Goal: Purchase product/service

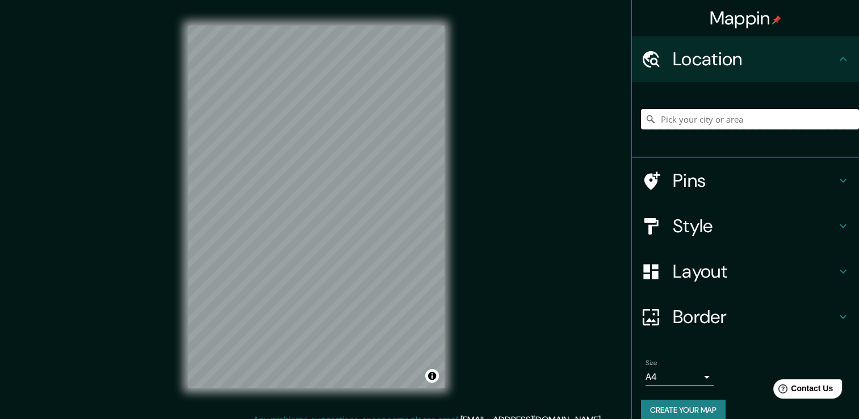
click at [678, 124] on input "Pick your city or area" at bounding box center [750, 119] width 218 height 20
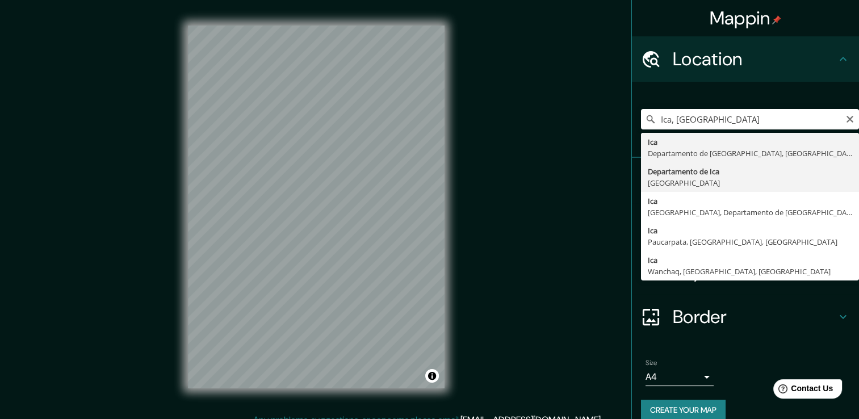
type input "Departamento de [GEOGRAPHIC_DATA], [GEOGRAPHIC_DATA]"
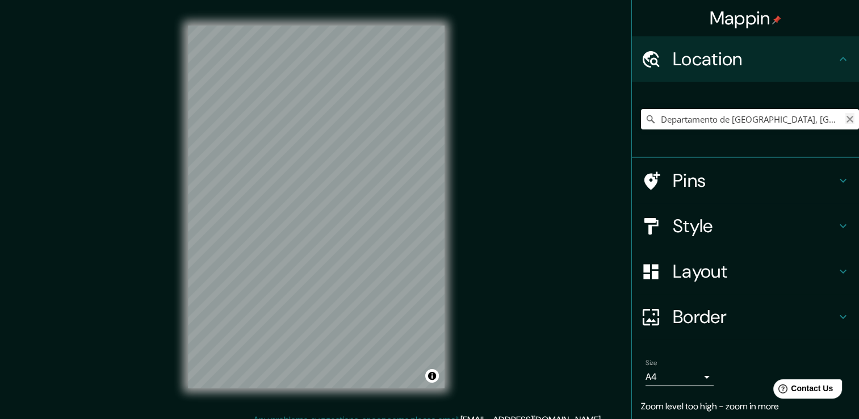
click at [845, 121] on icon "Clear" at bounding box center [849, 119] width 9 height 9
type input "Ica, [GEOGRAPHIC_DATA], [GEOGRAPHIC_DATA]"
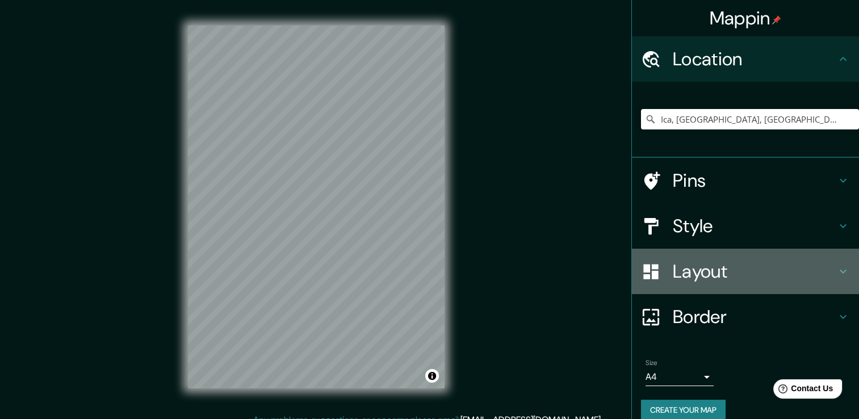
click at [704, 266] on h4 "Layout" at bounding box center [753, 271] width 163 height 23
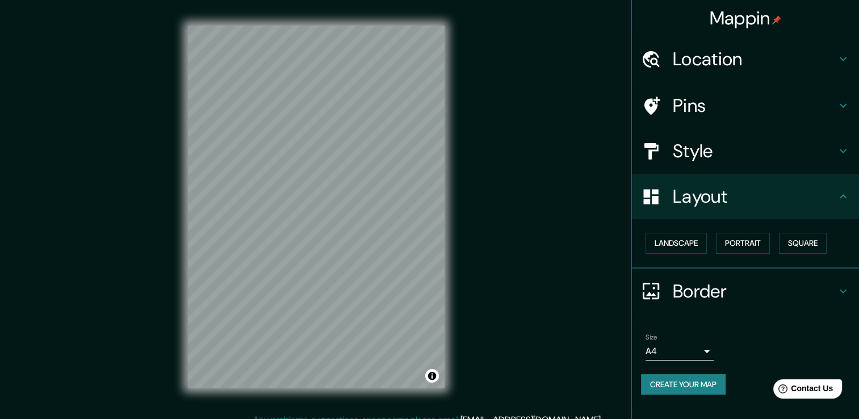
click at [713, 199] on h4 "Layout" at bounding box center [753, 196] width 163 height 23
click at [720, 154] on h4 "Style" at bounding box center [753, 151] width 163 height 23
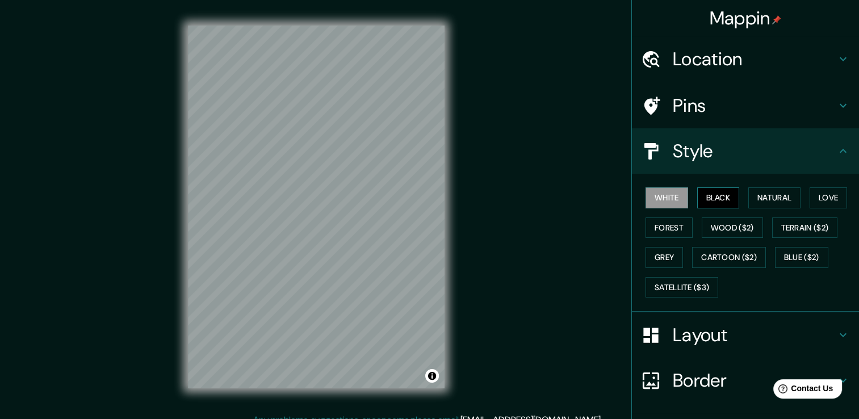
click at [715, 195] on button "Black" at bounding box center [718, 197] width 43 height 21
click at [756, 195] on button "Natural" at bounding box center [774, 197] width 52 height 21
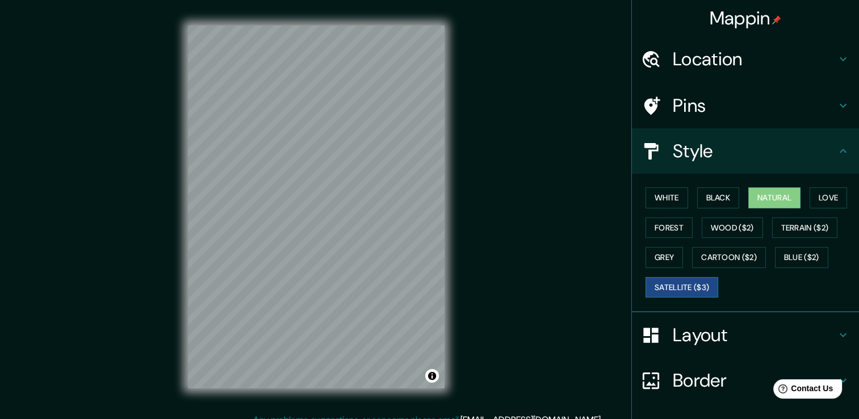
click at [671, 278] on button "Satellite ($3)" at bounding box center [681, 287] width 73 height 21
click at [661, 198] on button "White" at bounding box center [666, 197] width 43 height 21
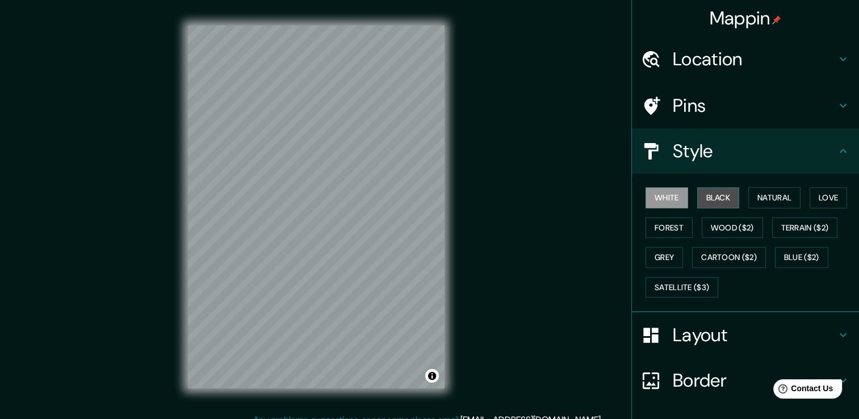
click at [714, 200] on button "Black" at bounding box center [718, 197] width 43 height 21
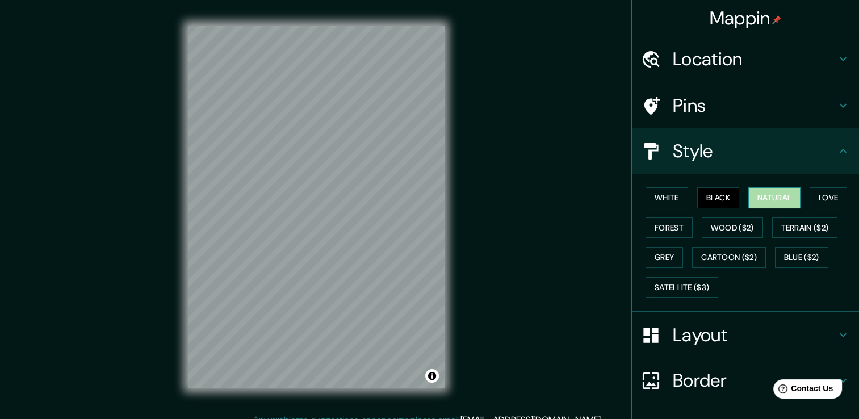
click at [750, 198] on button "Natural" at bounding box center [774, 197] width 52 height 21
click at [810, 197] on button "Love" at bounding box center [827, 197] width 37 height 21
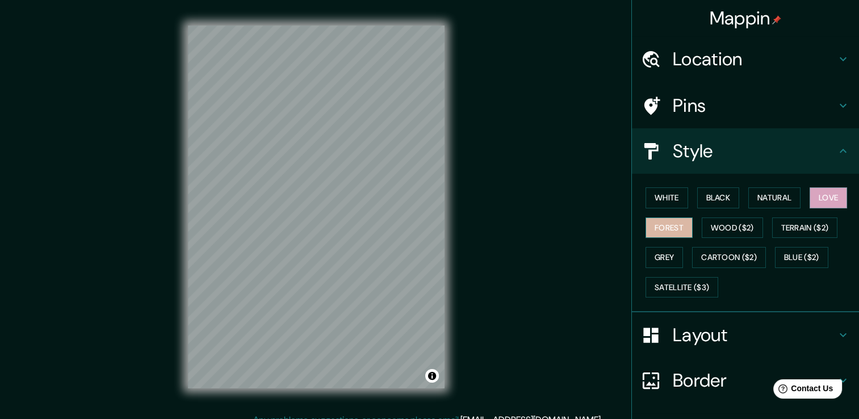
click at [655, 234] on button "Forest" at bounding box center [668, 227] width 47 height 21
click at [736, 233] on button "Wood ($2)" at bounding box center [731, 227] width 61 height 21
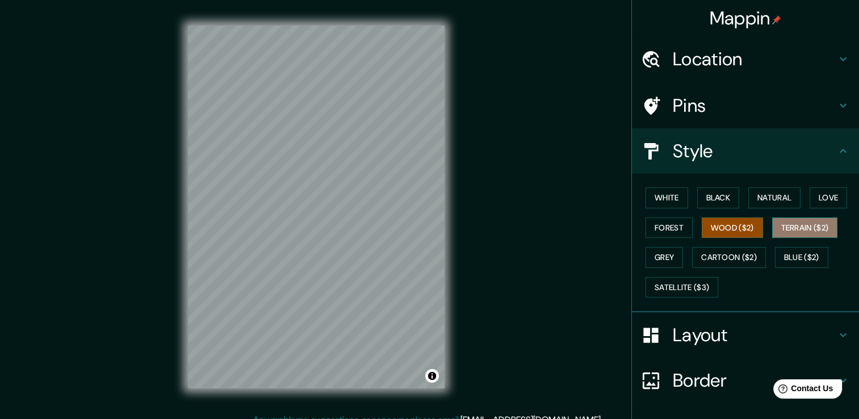
click at [788, 229] on button "Terrain ($2)" at bounding box center [805, 227] width 66 height 21
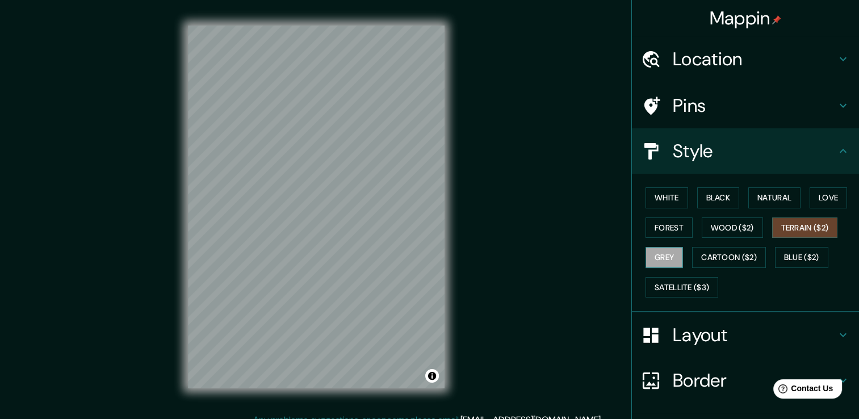
click at [648, 251] on button "Grey" at bounding box center [663, 257] width 37 height 21
click at [722, 254] on button "Cartoon ($2)" at bounding box center [729, 257] width 74 height 21
